Goal: Transaction & Acquisition: Purchase product/service

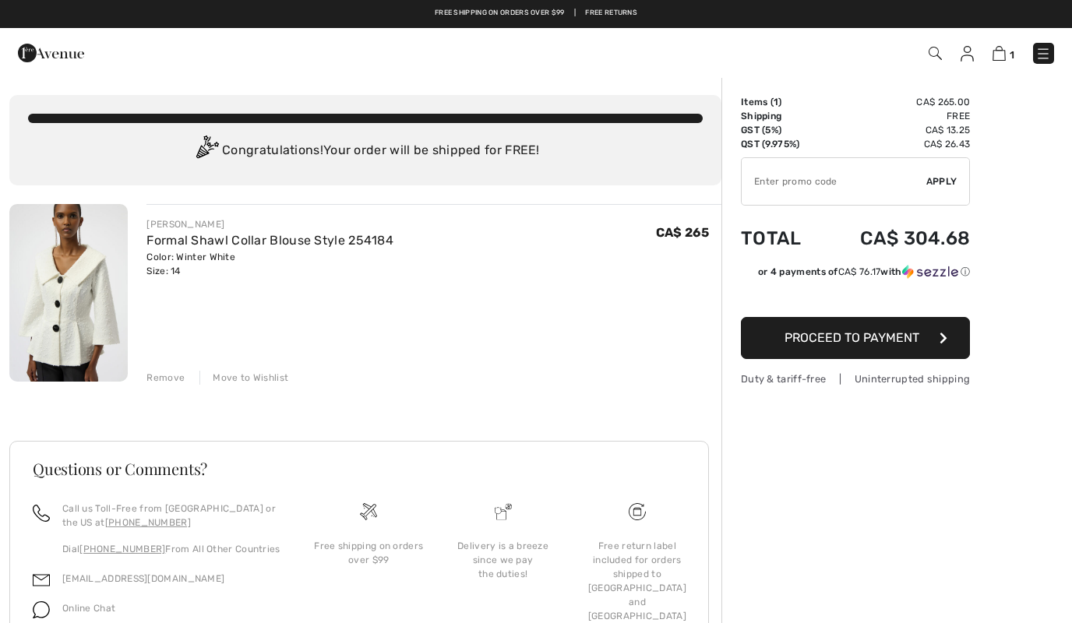
click at [877, 341] on span "Proceed to Payment" at bounding box center [852, 337] width 135 height 15
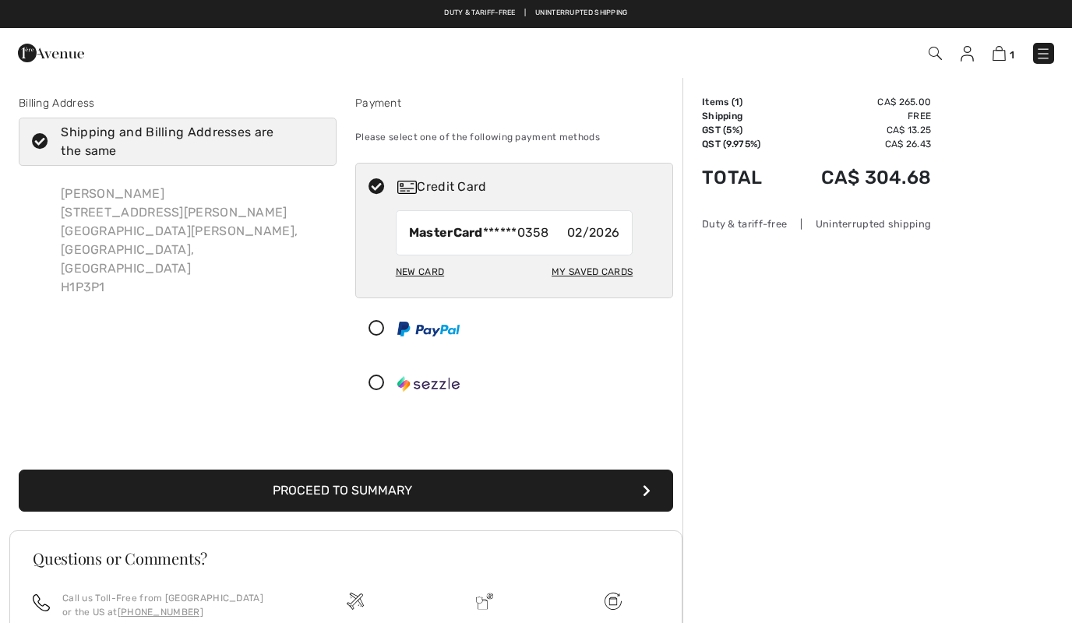
click at [91, 482] on button "Proceed to Summary" at bounding box center [346, 491] width 655 height 42
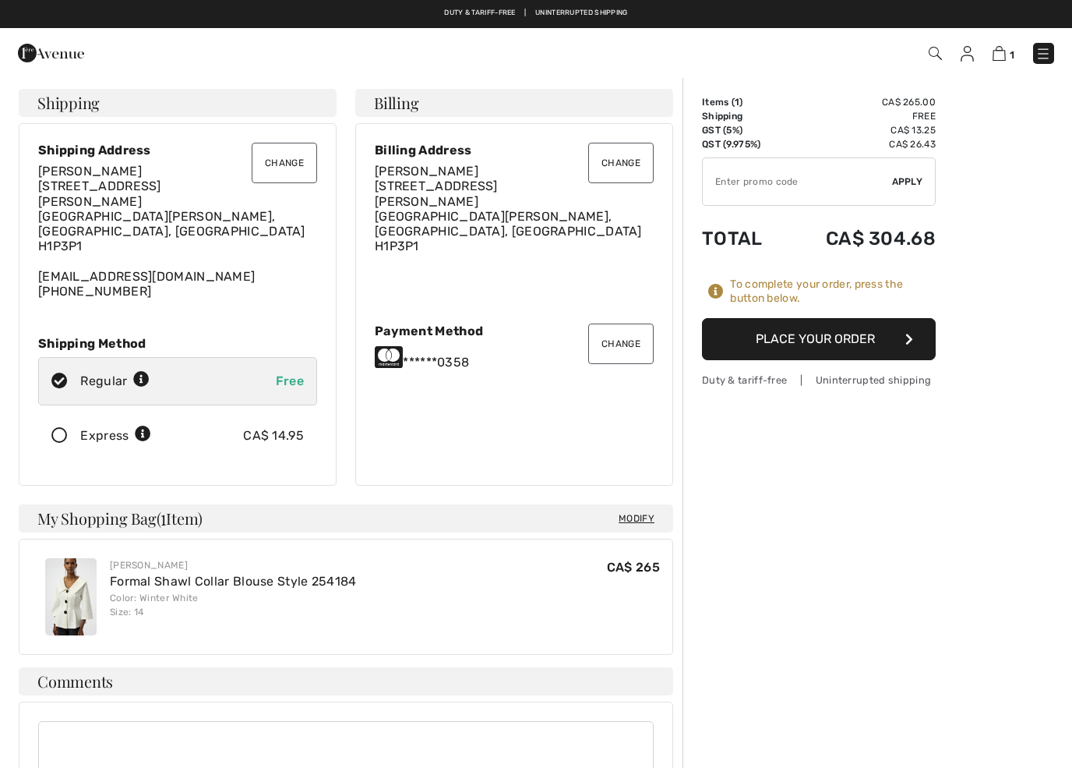
click at [846, 338] on button "Place Your Order" at bounding box center [819, 339] width 234 height 42
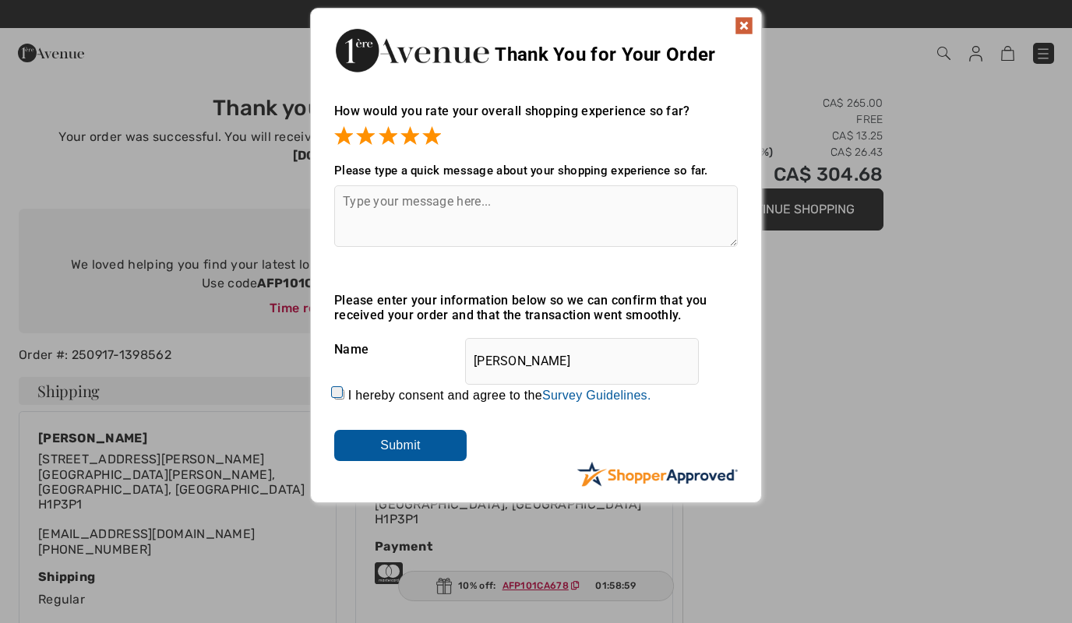
click at [407, 446] on input "Submit" at bounding box center [400, 445] width 132 height 31
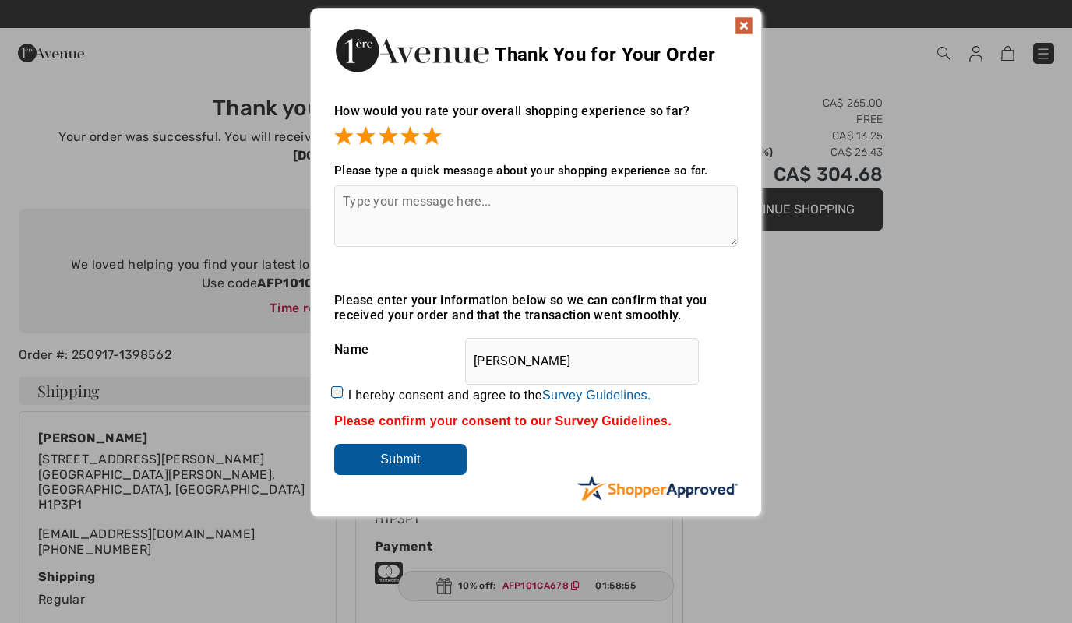
click at [370, 456] on input "Submit" at bounding box center [400, 459] width 132 height 31
click at [340, 391] on input "I hereby consent and agree to the By submitting a review, you grant permission …" at bounding box center [339, 395] width 10 height 10
checkbox input "true"
click at [372, 464] on input "Submit" at bounding box center [400, 459] width 132 height 31
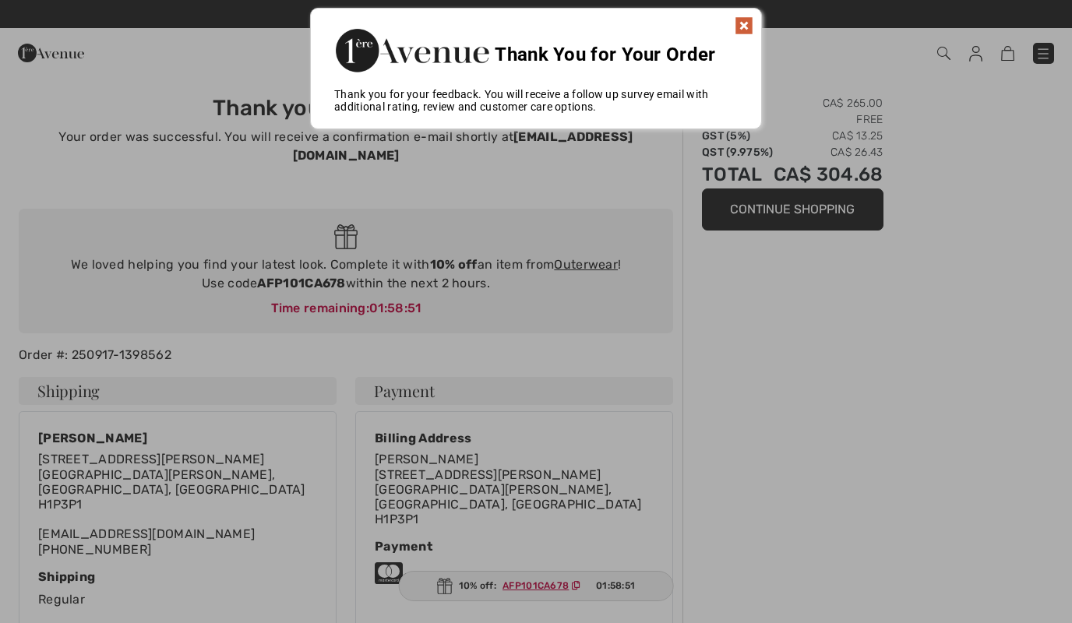
click at [737, 21] on img at bounding box center [744, 25] width 19 height 19
